Goal: Register for event/course

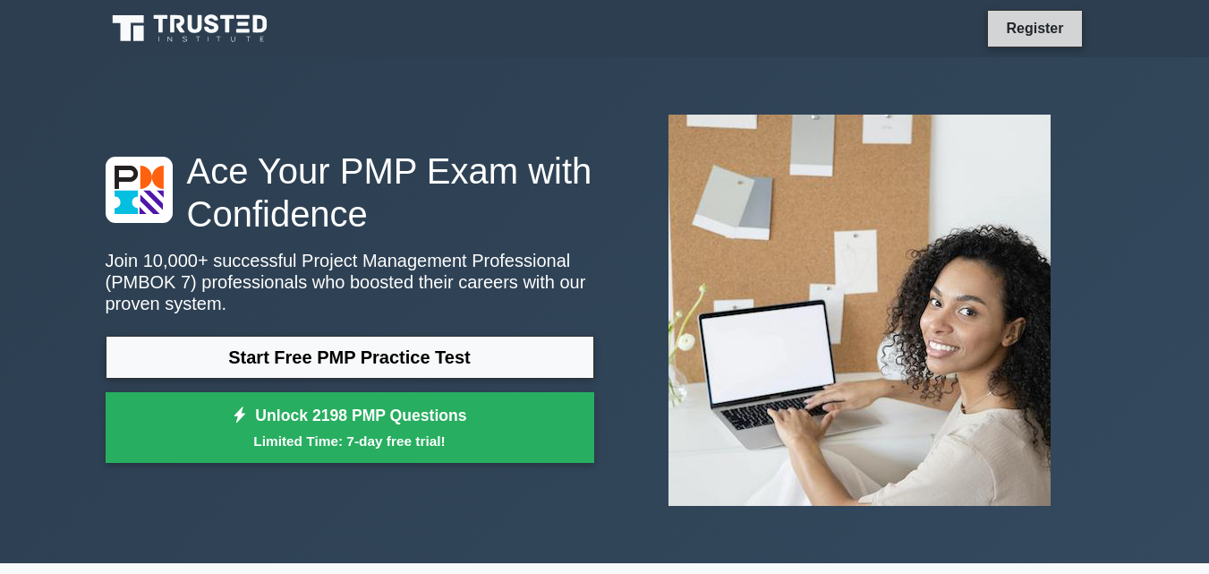
click at [1025, 20] on link "Register" at bounding box center [1034, 28] width 79 height 22
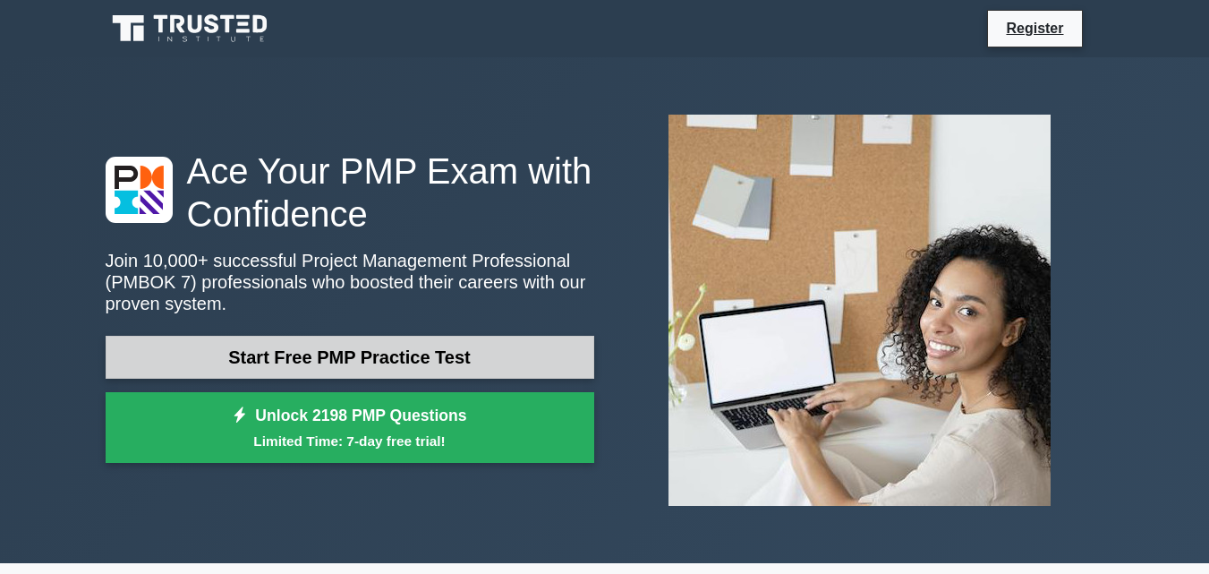
click at [367, 360] on link "Start Free PMP Practice Test" at bounding box center [350, 357] width 489 height 43
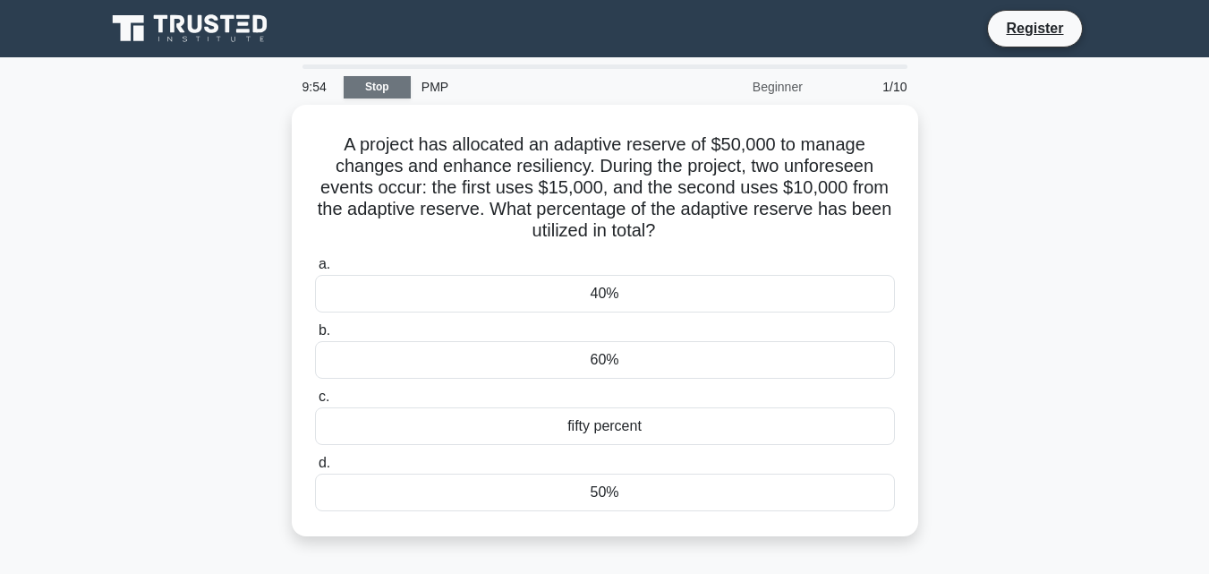
click at [388, 90] on link "Stop" at bounding box center [377, 87] width 67 height 22
